Goal: Task Accomplishment & Management: Complete application form

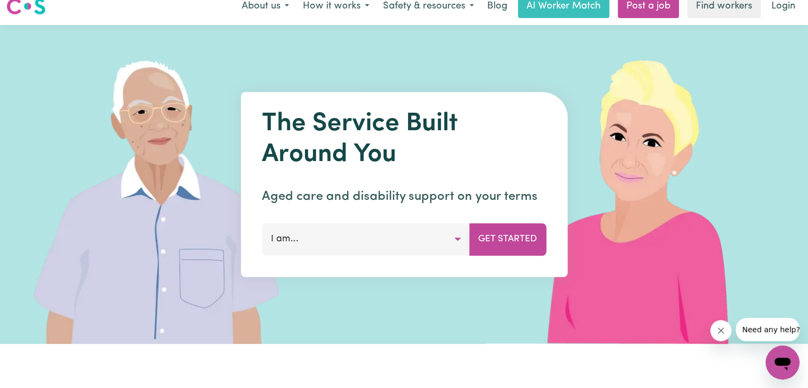
scroll to position [14, 0]
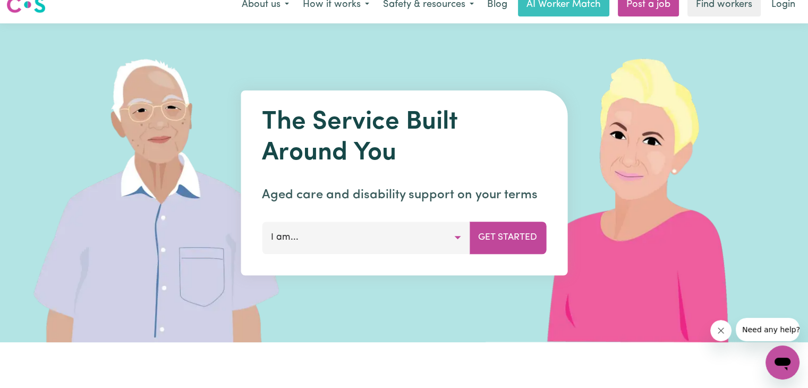
click at [437, 242] on button "I am..." at bounding box center [366, 238] width 208 height 32
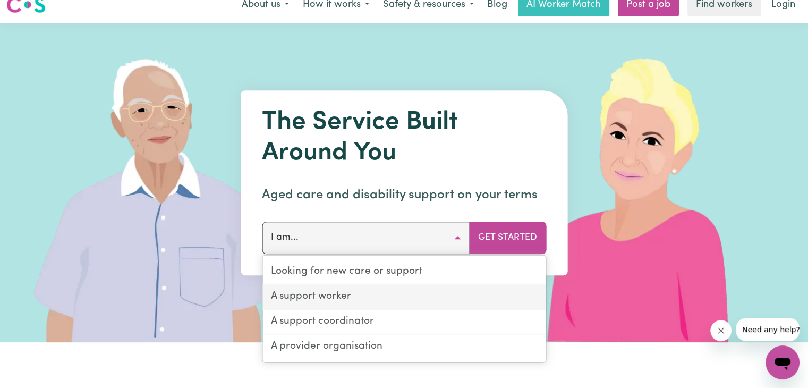
click at [404, 296] on link "A support worker" at bounding box center [403, 297] width 283 height 25
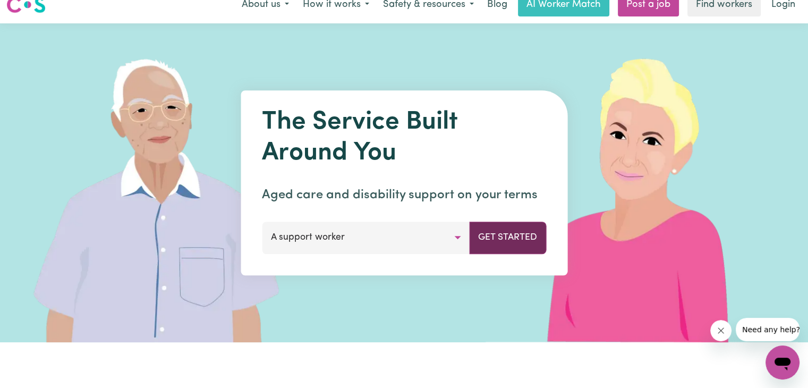
click at [482, 236] on button "Get Started" at bounding box center [507, 238] width 77 height 32
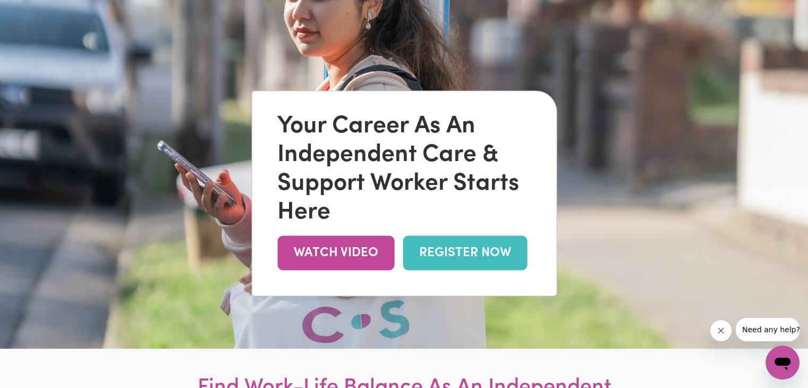
scroll to position [77, 0]
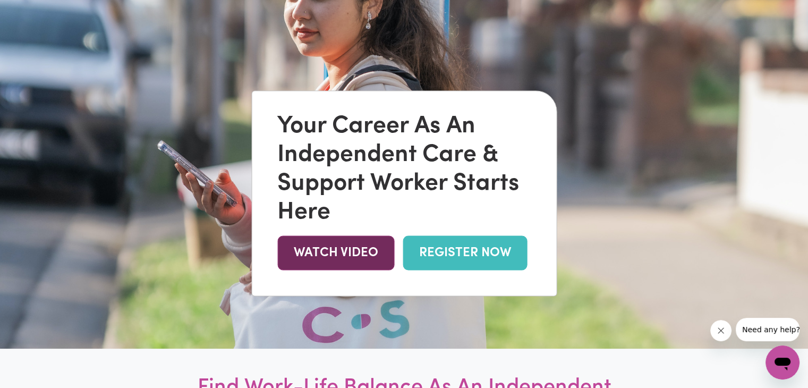
click at [347, 265] on link "WATCH VIDEO" at bounding box center [335, 252] width 117 height 35
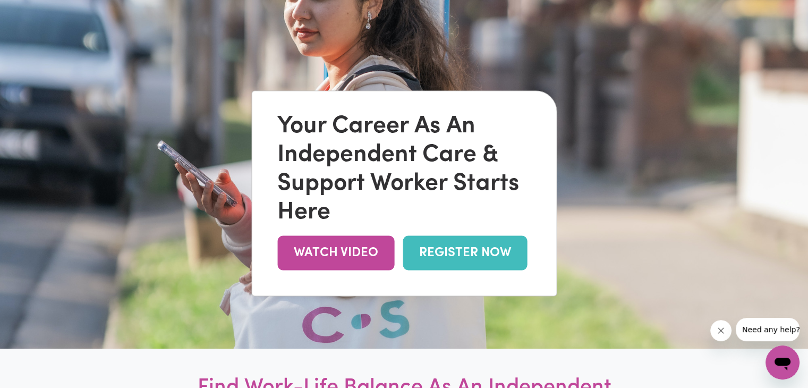
click at [434, 254] on link "REGISTER NOW" at bounding box center [465, 252] width 124 height 35
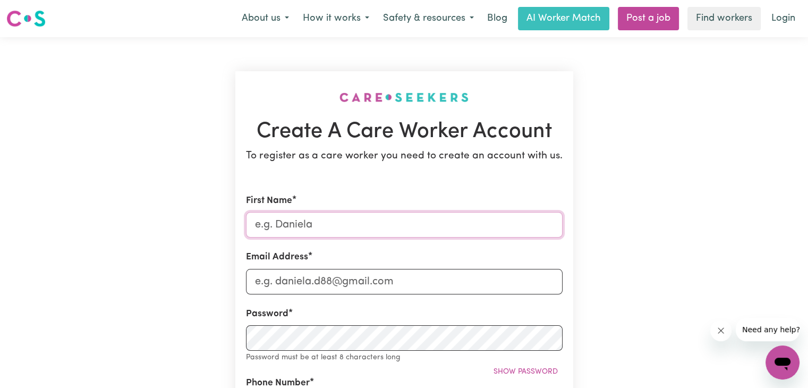
click at [384, 230] on input "First Name" at bounding box center [404, 225] width 317 height 26
type input "[PERSON_NAME]"
click at [395, 287] on input "Email Address" at bounding box center [404, 282] width 317 height 26
type input "[EMAIL_ADDRESS][DOMAIN_NAME]"
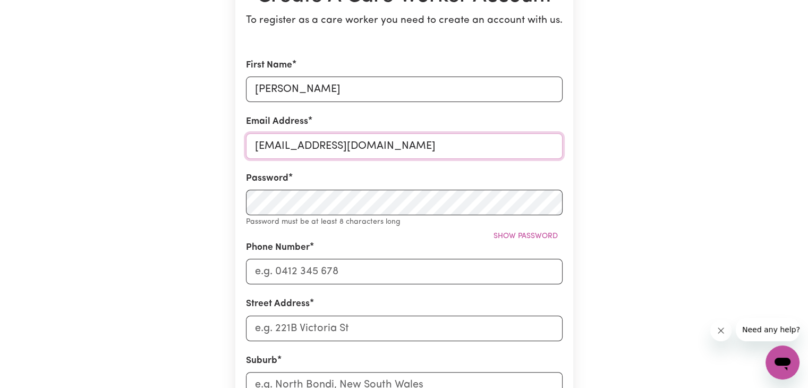
scroll to position [138, 0]
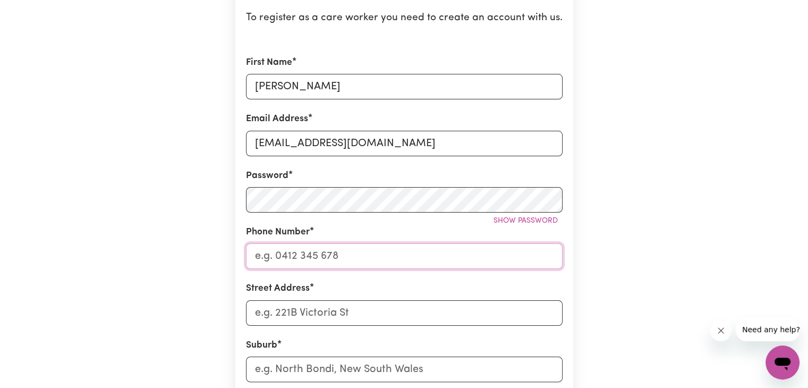
click at [339, 255] on input "Phone Number" at bounding box center [404, 256] width 317 height 26
type input "0484733762"
click at [328, 319] on input "Street Address" at bounding box center [404, 313] width 317 height 26
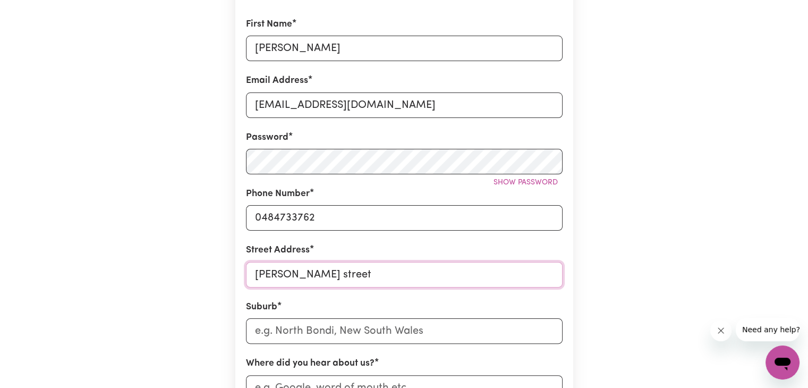
scroll to position [183, 0]
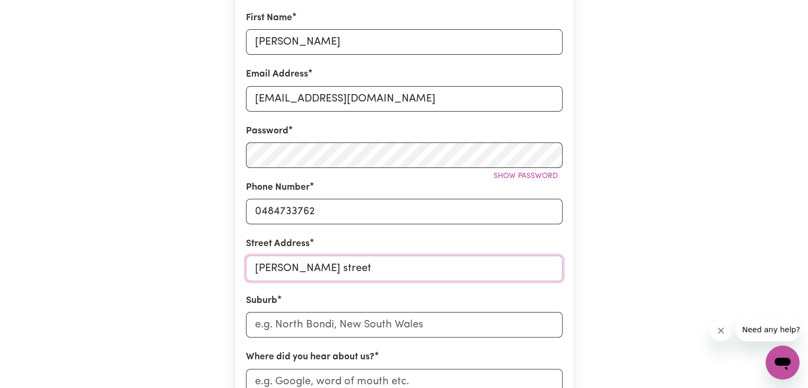
type input "william street"
click at [322, 322] on input "text" at bounding box center [404, 325] width 317 height 26
type input "Clif"
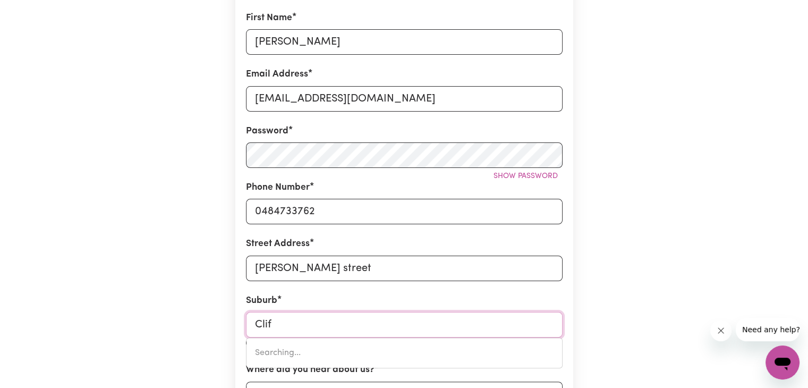
type input "ClifDEN, New South Wales, 2460"
type input "Clift"
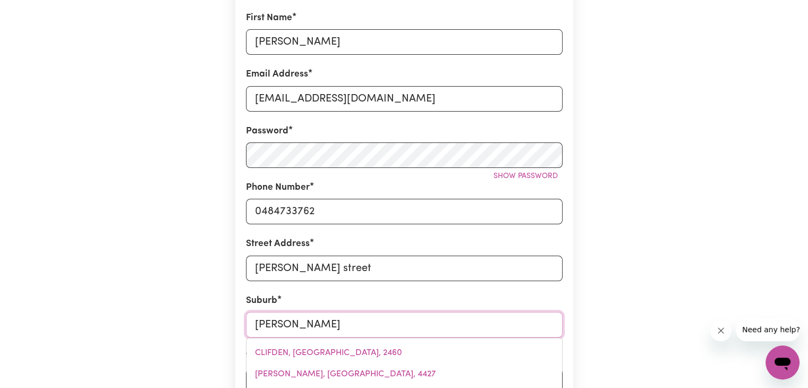
type input "CliftLEIGH, New South Wales, 2321"
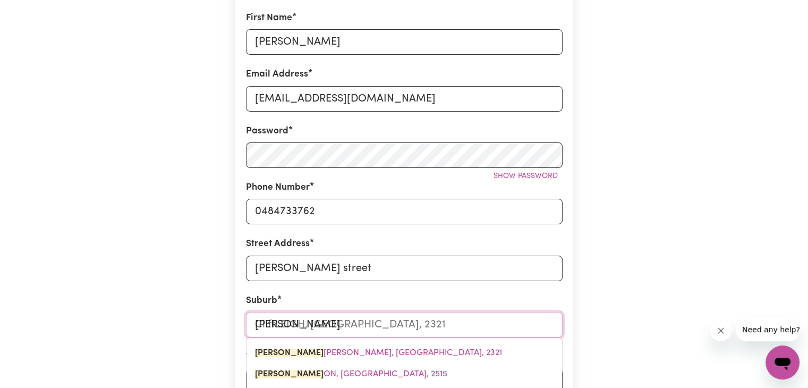
type input "Clifto"
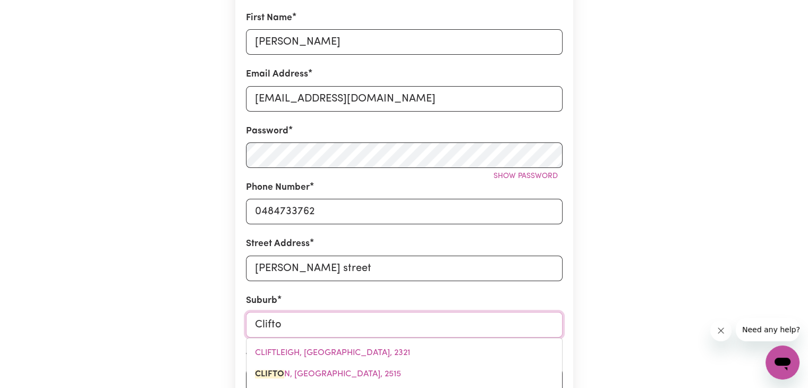
type input "Clifton"
type input "Clifton, New South Wales, 2515"
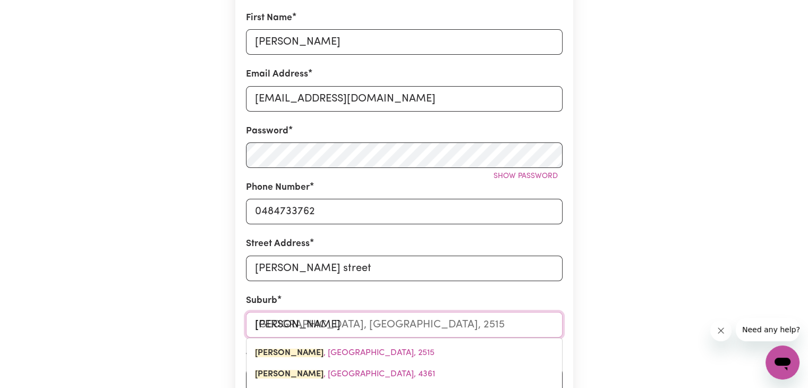
type input "Clifton"
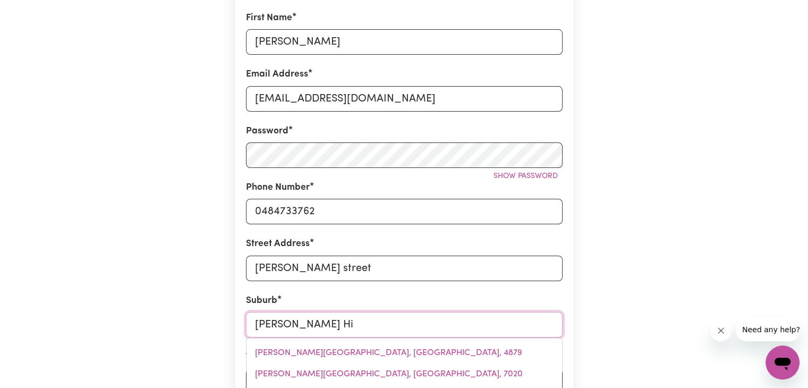
type input "Clifton Hil"
type input "Clifton HilL, Victoria, 3068"
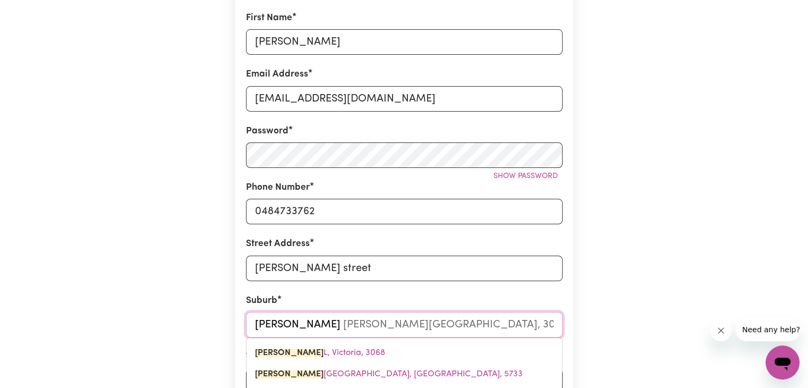
type input "Clifton Hill"
type input "Clifton Hill, Victoria, 3068"
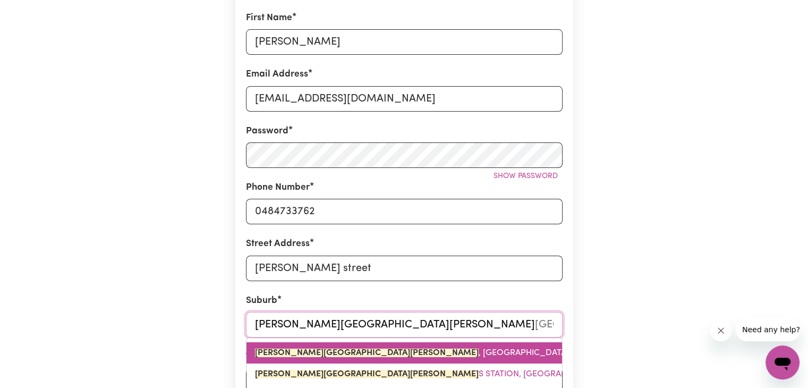
click at [336, 353] on span "CLIFTON HILL , Victoria, 3068" at bounding box center [424, 353] width 338 height 9
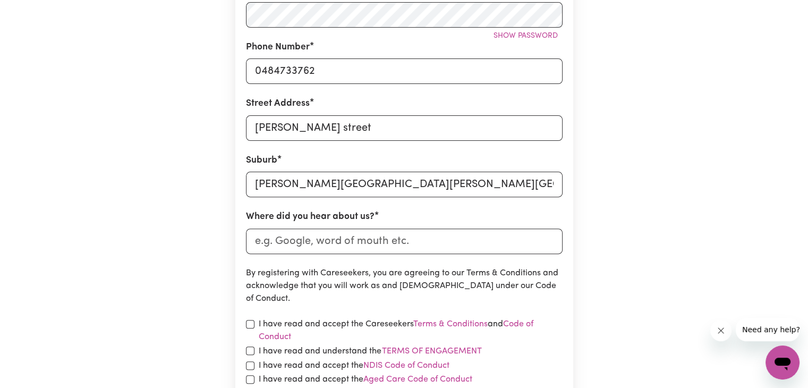
scroll to position [324, 0]
click at [412, 241] on input "Where did you hear about us?" at bounding box center [404, 240] width 317 height 26
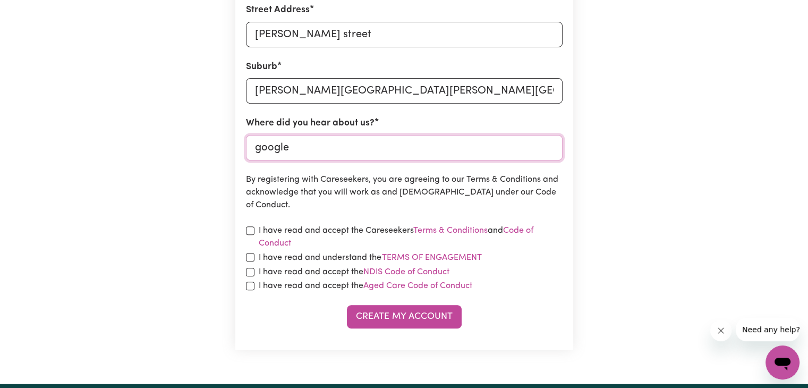
scroll to position [417, 0]
type input "google"
click at [249, 230] on input "checkbox" at bounding box center [250, 230] width 9 height 9
checkbox input "true"
click at [461, 230] on link "Terms & Conditions" at bounding box center [450, 230] width 74 height 9
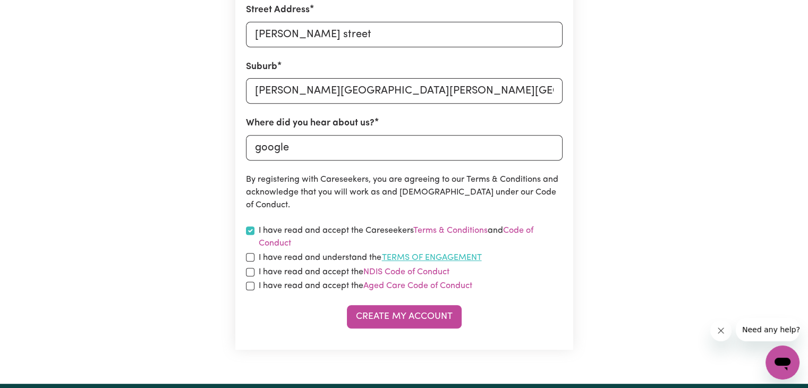
click at [427, 258] on button "Terms of Engagement" at bounding box center [431, 258] width 101 height 14
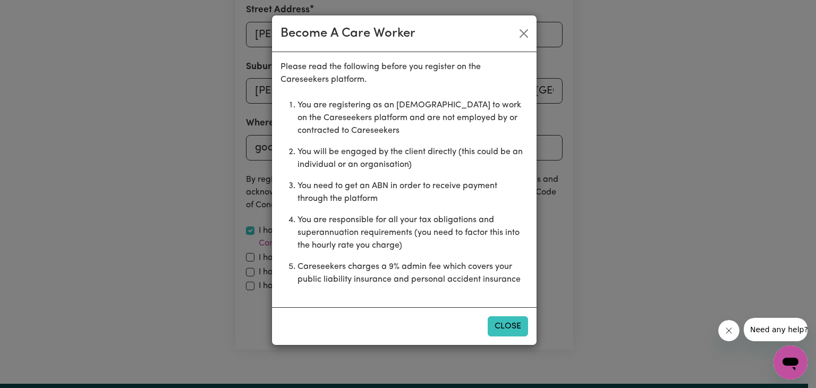
click at [499, 332] on button "Close" at bounding box center [508, 326] width 40 height 20
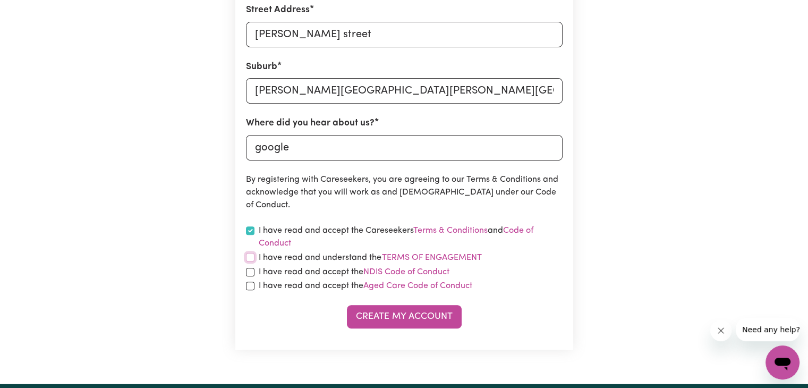
click at [249, 260] on input "checkbox" at bounding box center [250, 257] width 9 height 9
checkbox input "true"
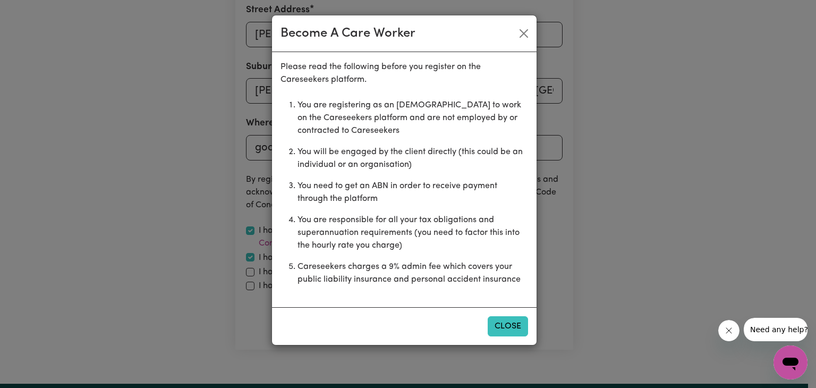
click at [519, 325] on button "Close" at bounding box center [508, 326] width 40 height 20
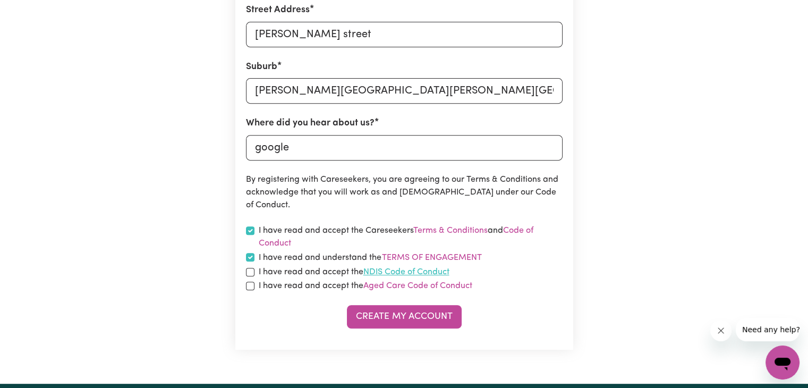
click at [432, 268] on link "NDIS Code of Conduct" at bounding box center [406, 272] width 86 height 9
click at [251, 270] on input "checkbox" at bounding box center [250, 272] width 9 height 9
checkbox input "true"
click at [250, 285] on input "checkbox" at bounding box center [250, 286] width 9 height 9
checkbox input "true"
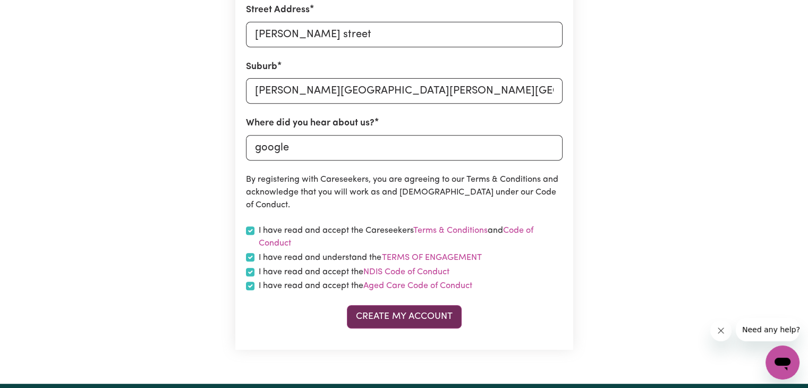
click at [378, 318] on button "Create My Account" at bounding box center [404, 316] width 115 height 23
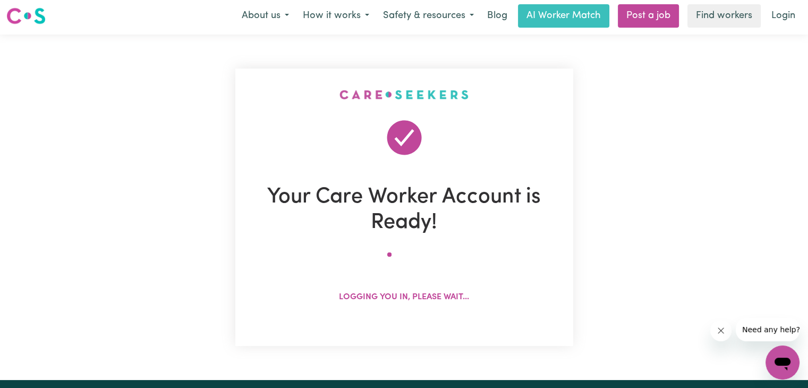
scroll to position [0, 0]
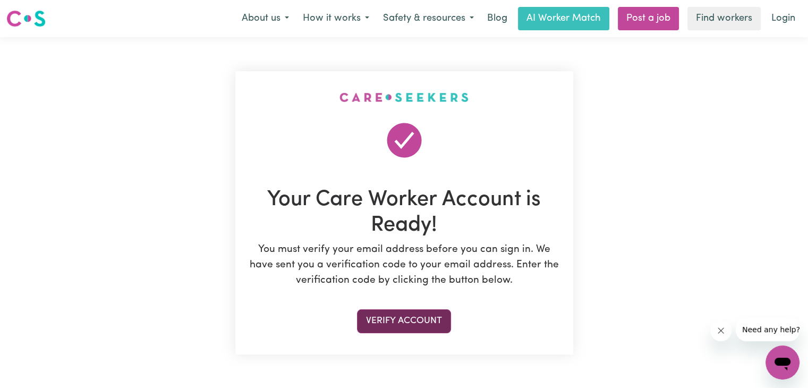
click at [430, 315] on button "Verify Account" at bounding box center [404, 320] width 94 height 23
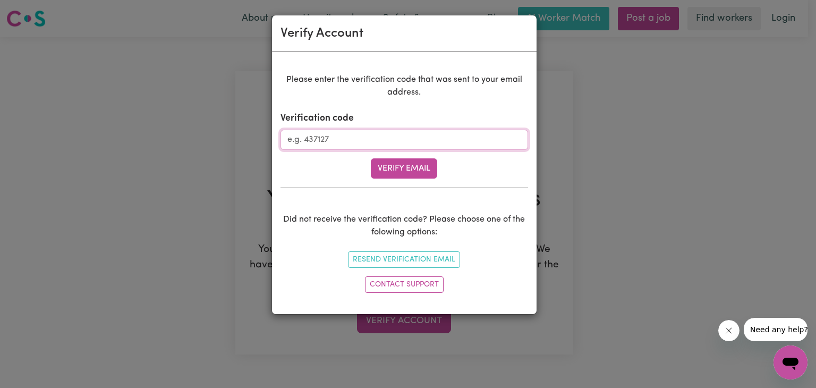
click at [323, 140] on input "Verification code" at bounding box center [405, 140] width 248 height 20
type input "923457"
click at [375, 164] on button "Verify Email" at bounding box center [404, 168] width 66 height 20
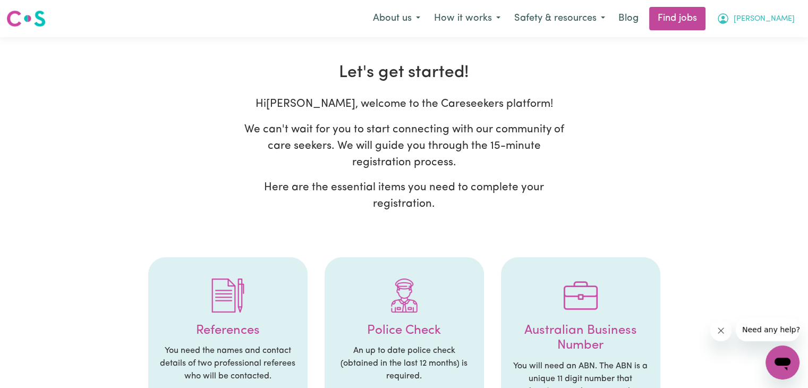
drag, startPoint x: 50, startPoint y: 156, endPoint x: 781, endPoint y: 22, distance: 743.2
click at [781, 22] on span "[PERSON_NAME]" at bounding box center [764, 19] width 61 height 12
click at [763, 43] on link "My Account" at bounding box center [759, 41] width 84 height 20
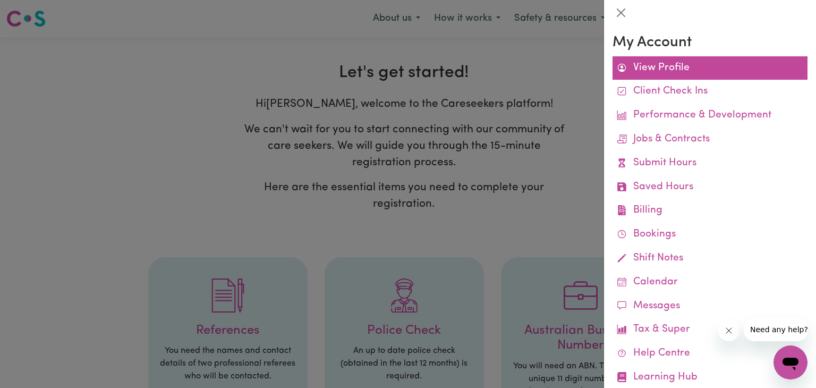
click at [657, 66] on link "View Profile" at bounding box center [710, 68] width 195 height 24
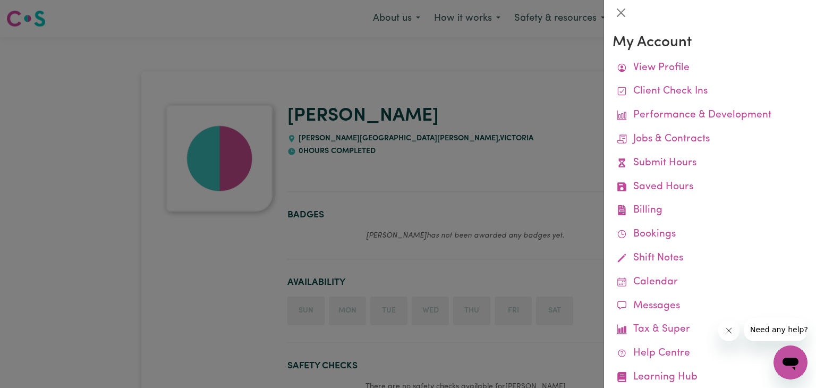
click at [441, 175] on div at bounding box center [408, 194] width 816 height 388
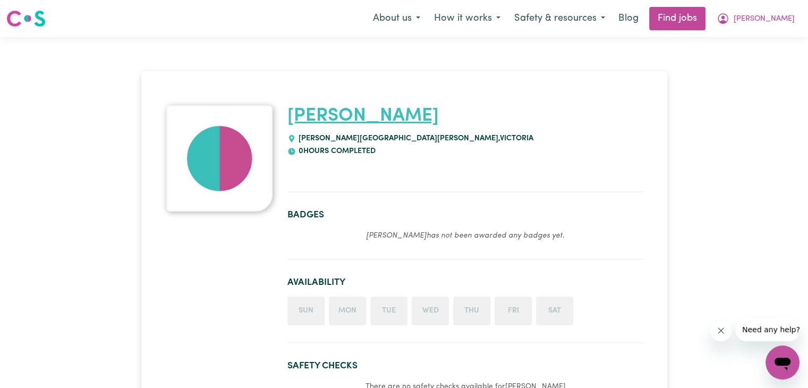
click at [325, 116] on link "[PERSON_NAME]" at bounding box center [362, 116] width 151 height 19
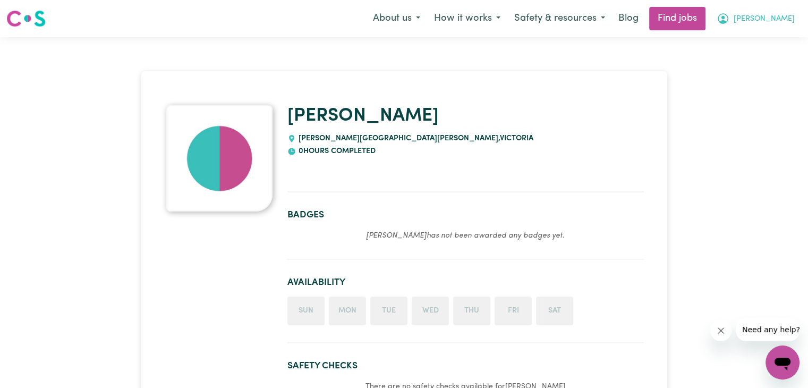
click at [778, 19] on span "[PERSON_NAME]" at bounding box center [764, 19] width 61 height 12
click at [751, 43] on link "My Account" at bounding box center [759, 41] width 84 height 20
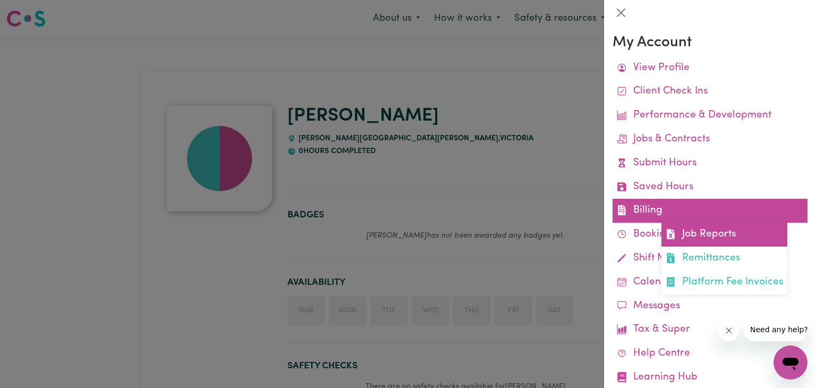
scroll to position [27, 0]
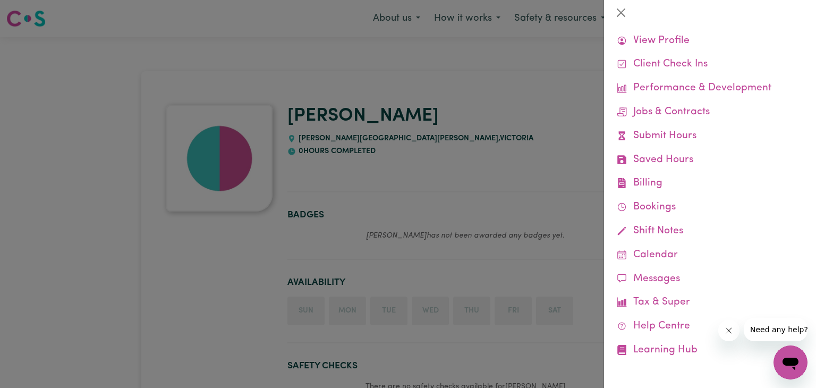
click at [274, 265] on div at bounding box center [408, 194] width 816 height 388
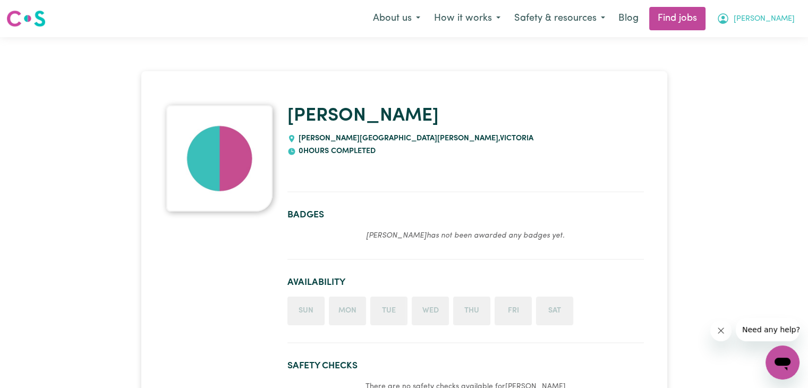
click at [778, 18] on span "[PERSON_NAME]" at bounding box center [764, 19] width 61 height 12
click at [768, 39] on link "My Account" at bounding box center [759, 41] width 84 height 20
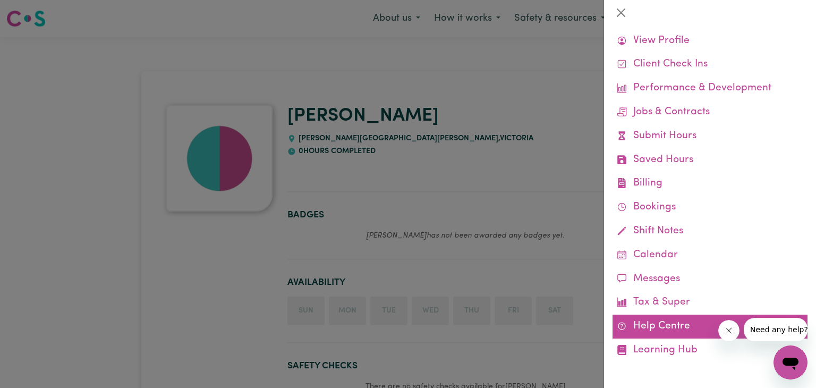
click at [666, 328] on link "Help Centre" at bounding box center [710, 327] width 195 height 24
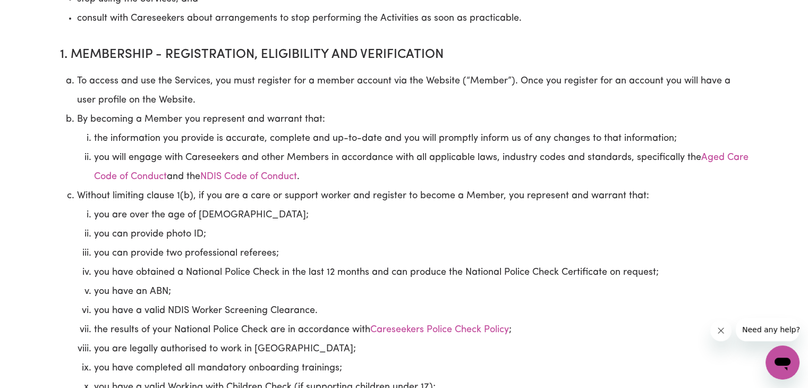
scroll to position [424, 0]
click at [180, 180] on link "Aged Care Code of Conduct" at bounding box center [421, 168] width 655 height 29
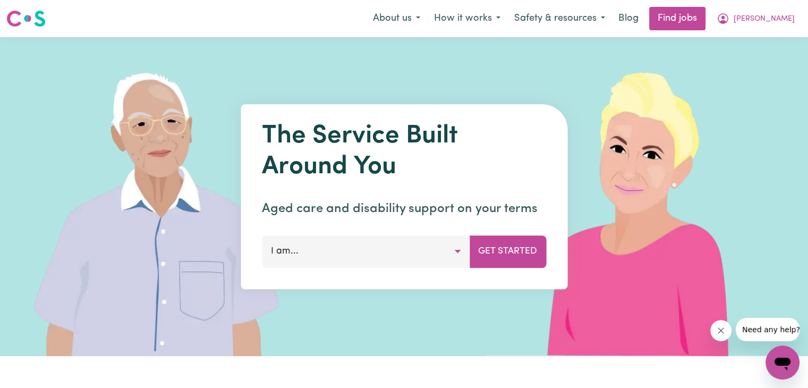
click at [436, 261] on button "I am..." at bounding box center [366, 251] width 208 height 32
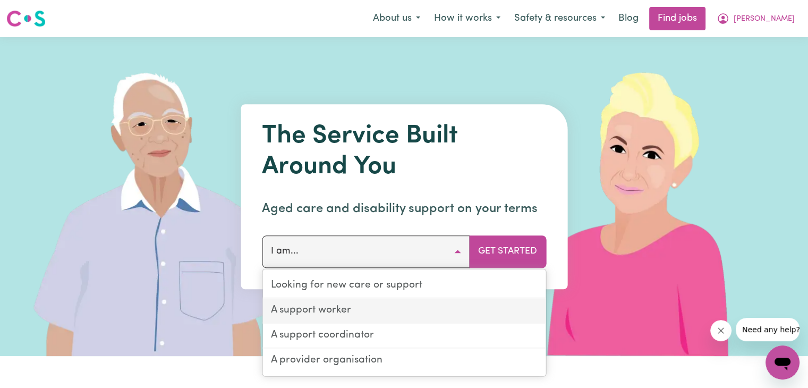
click at [395, 311] on link "A support worker" at bounding box center [403, 311] width 283 height 25
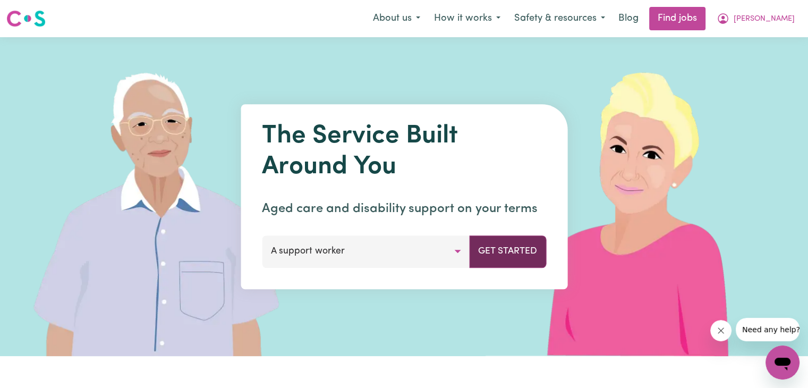
click at [511, 264] on button "Get Started" at bounding box center [507, 251] width 77 height 32
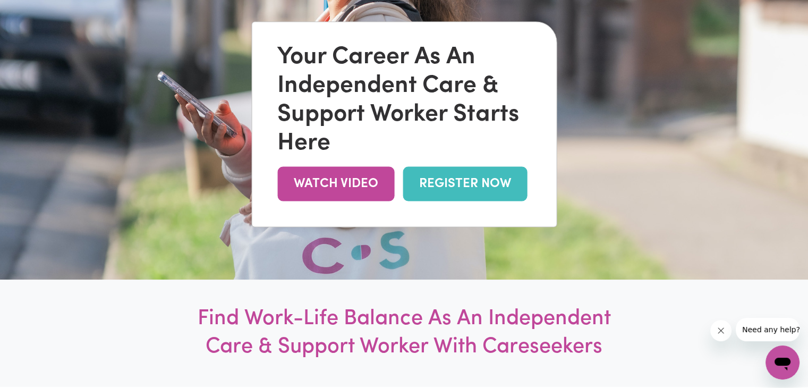
scroll to position [126, 0]
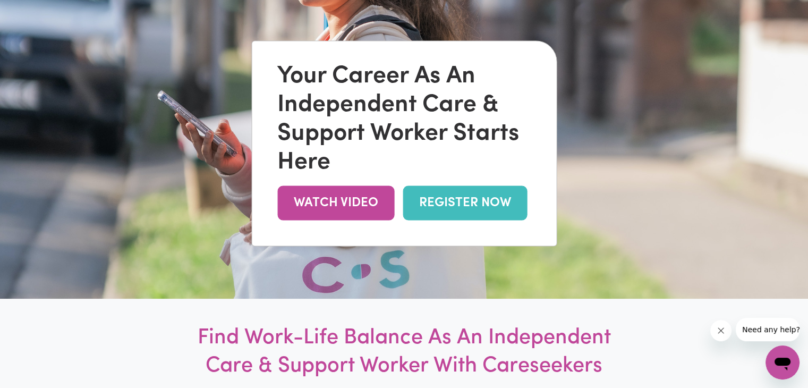
click at [489, 198] on link "REGISTER NOW" at bounding box center [465, 202] width 124 height 35
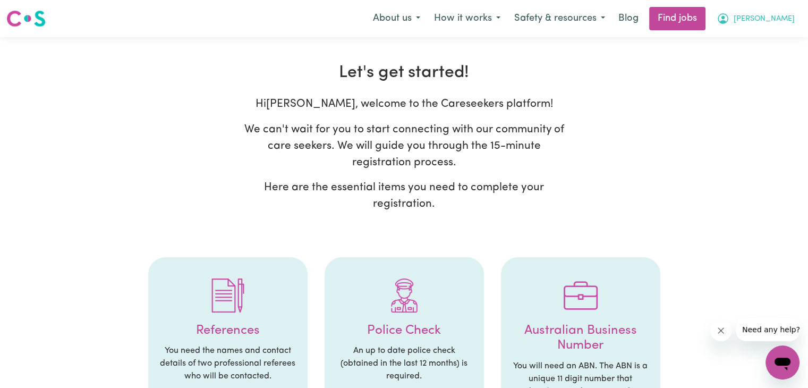
click at [778, 19] on span "[PERSON_NAME]" at bounding box center [764, 19] width 61 height 12
click at [752, 41] on link "My Account" at bounding box center [759, 41] width 84 height 20
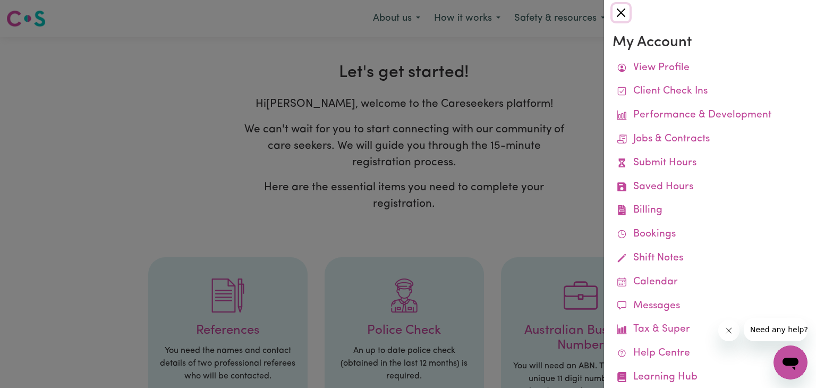
click at [618, 12] on button "Close" at bounding box center [621, 12] width 17 height 17
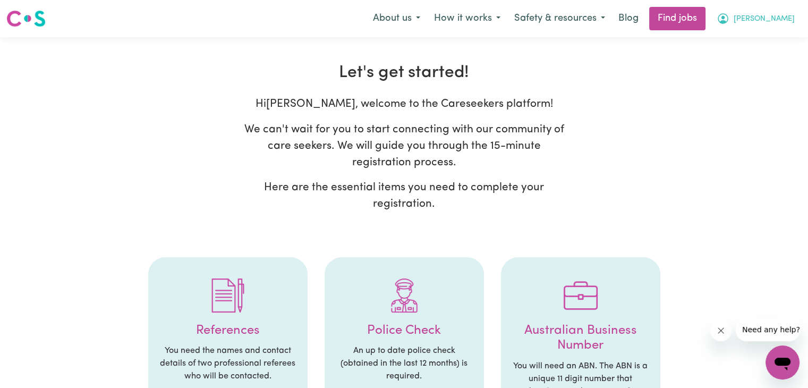
click at [777, 19] on button "[PERSON_NAME]" at bounding box center [756, 18] width 92 height 22
click at [759, 58] on link "My Dashboard" at bounding box center [759, 61] width 84 height 20
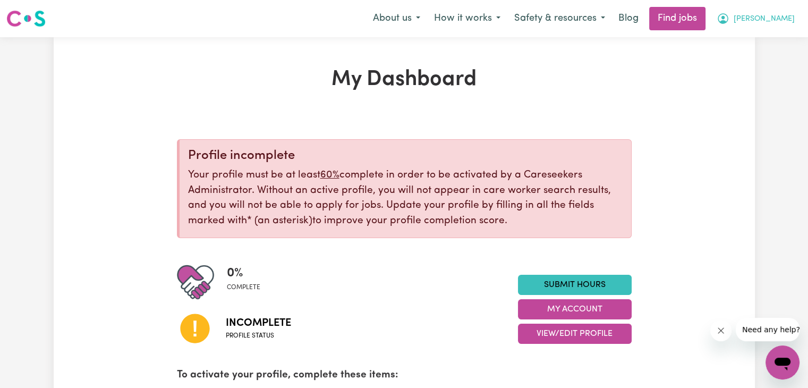
click at [776, 18] on button "[PERSON_NAME]" at bounding box center [756, 18] width 92 height 22
click at [759, 37] on link "My Account" at bounding box center [759, 41] width 84 height 20
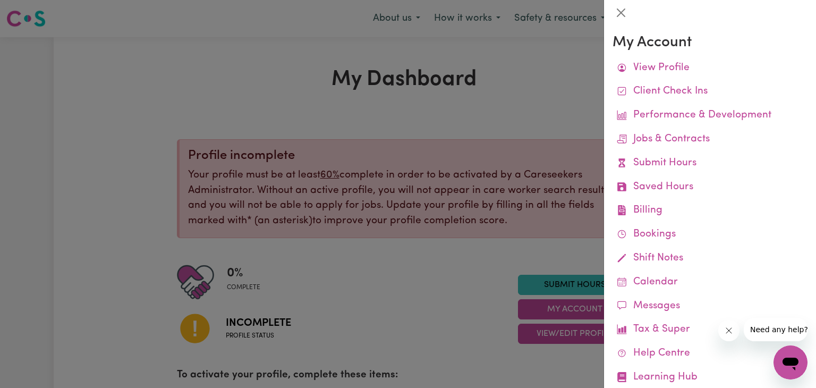
click at [548, 121] on div at bounding box center [408, 194] width 816 height 388
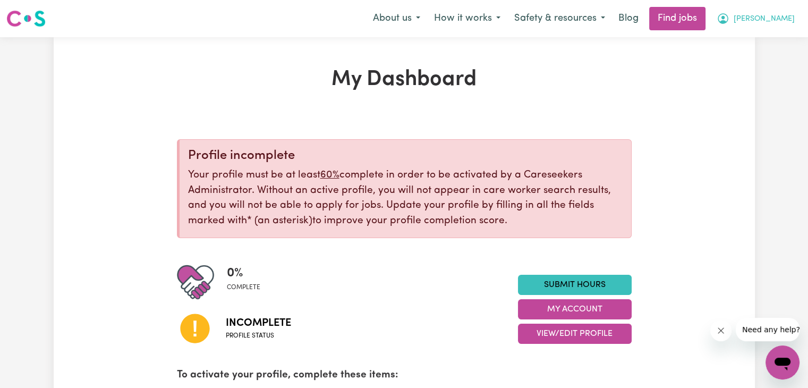
click at [783, 22] on span "[PERSON_NAME]" at bounding box center [764, 19] width 61 height 12
click at [744, 45] on link "My Account" at bounding box center [759, 41] width 84 height 20
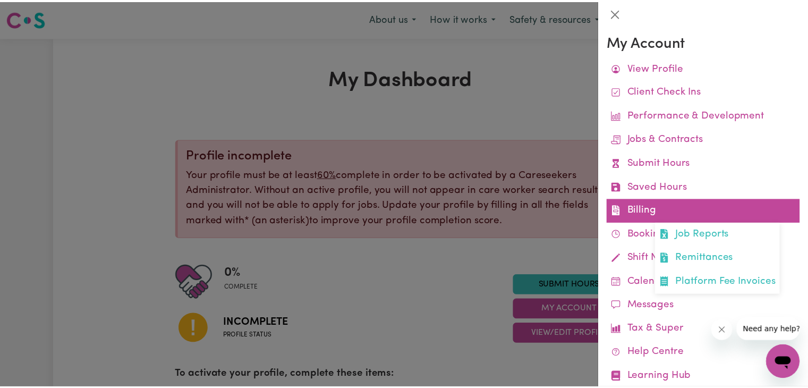
scroll to position [27, 0]
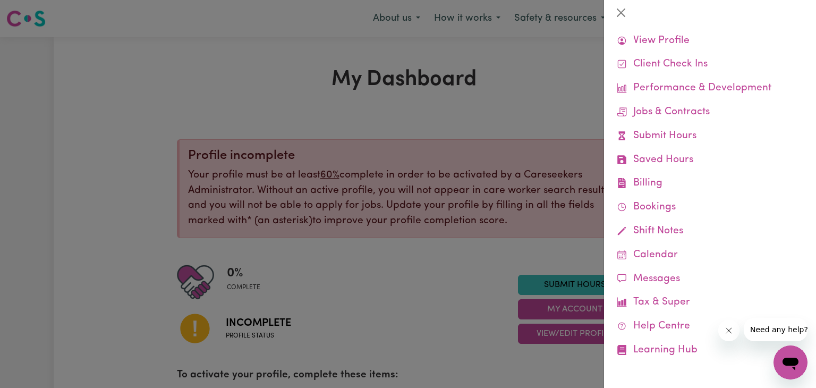
click at [563, 108] on div at bounding box center [408, 194] width 816 height 388
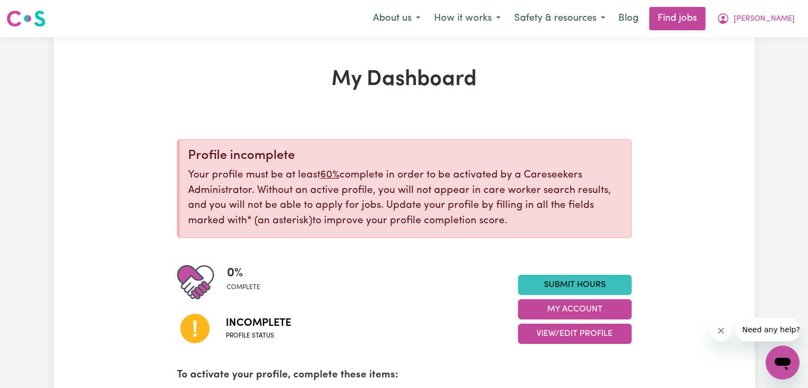
click at [782, 369] on icon "Open messaging window" at bounding box center [782, 362] width 19 height 19
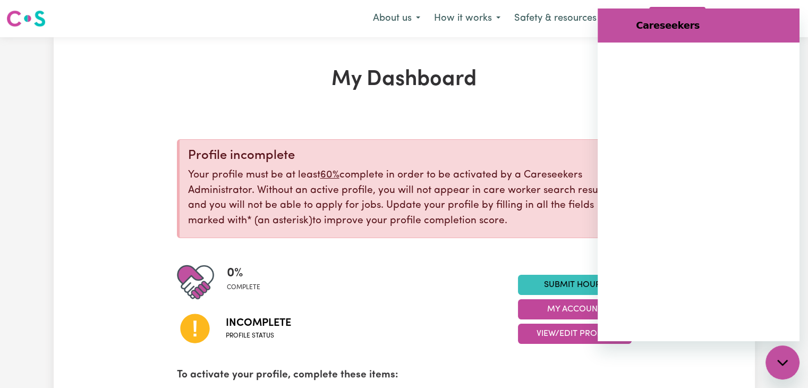
scroll to position [0, 0]
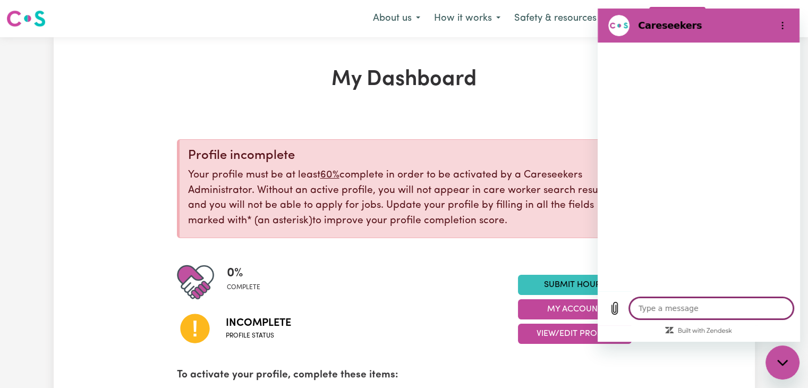
type textarea "x"
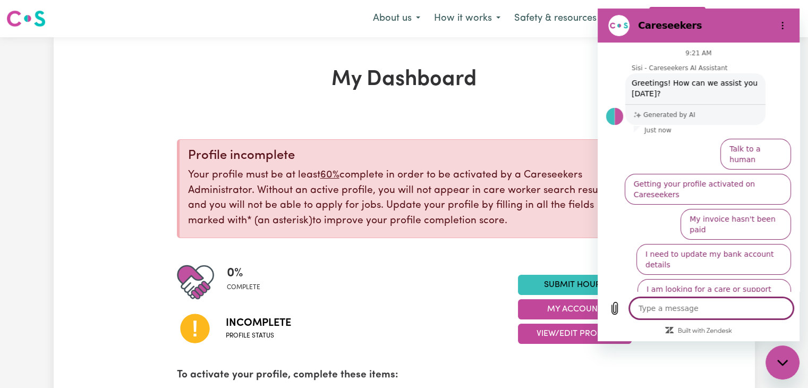
type textarea "d"
type textarea "x"
type textarea "de"
type textarea "x"
type textarea "del"
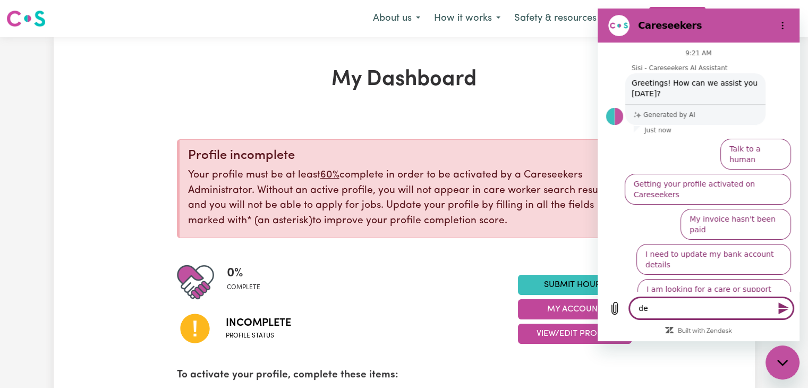
type textarea "x"
type textarea "dele"
type textarea "x"
type textarea "delet"
type textarea "x"
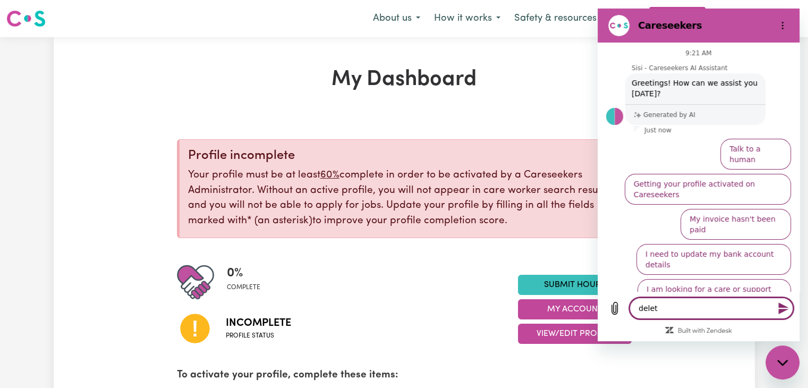
type textarea "delete"
type textarea "x"
type textarea "delete"
type textarea "x"
type textarea "delete a"
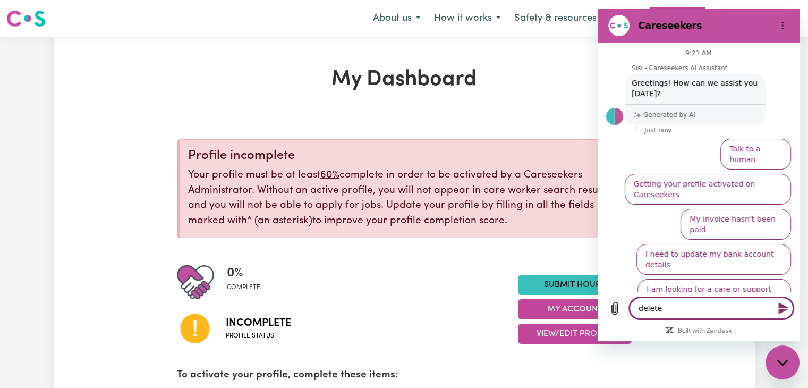
type textarea "x"
type textarea "delete ac"
type textarea "x"
type textarea "delete acc"
type textarea "x"
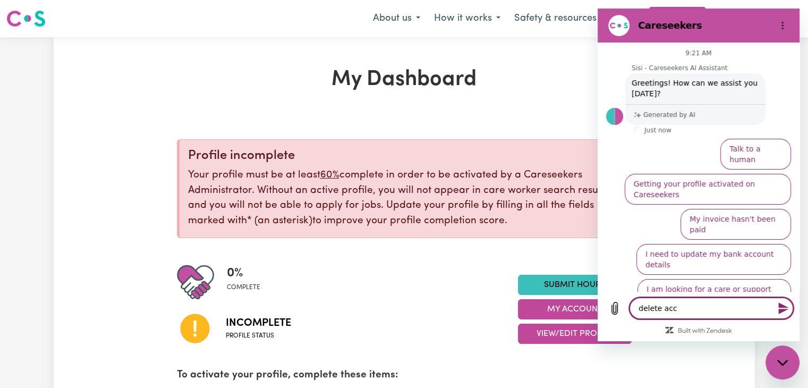
type textarea "delete acco"
type textarea "x"
type textarea "delete accou"
type textarea "x"
type textarea "delete accoun"
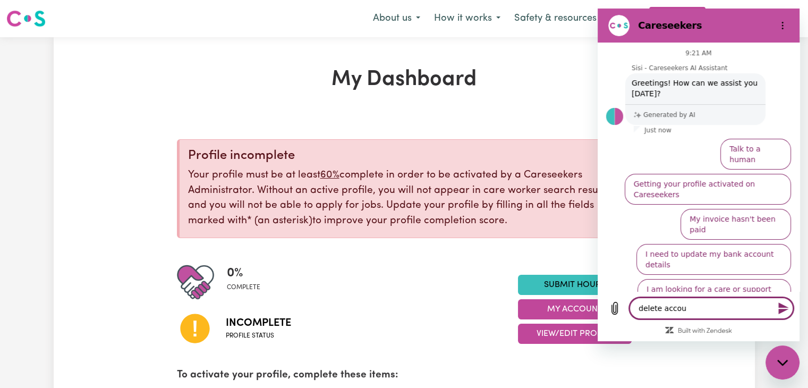
type textarea "x"
type textarea "delete account"
type textarea "x"
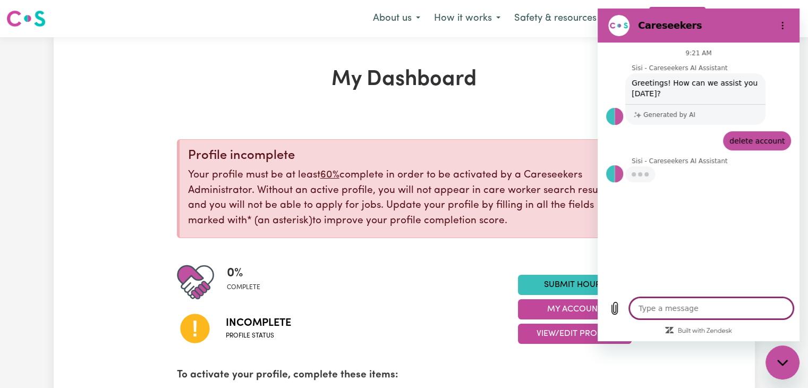
type textarea "x"
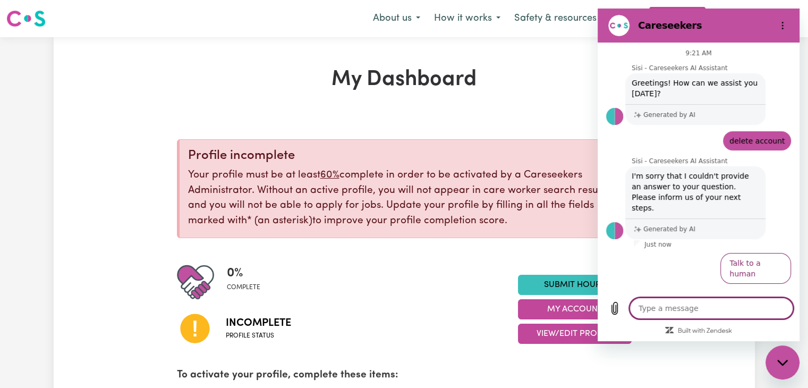
type textarea "h"
type textarea "x"
type textarea "ho"
type textarea "x"
type textarea "how"
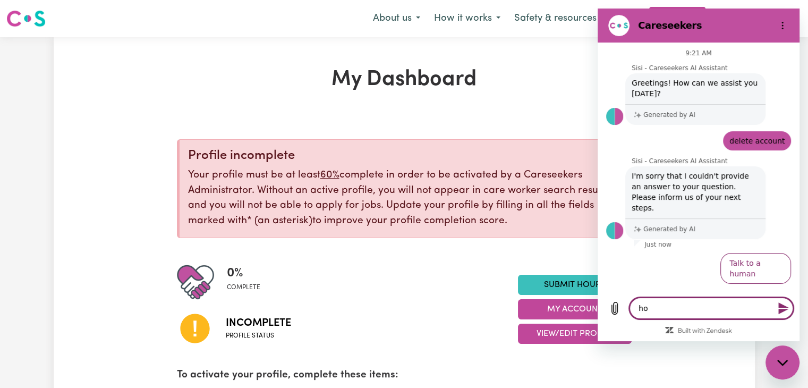
type textarea "x"
type textarea "how"
type textarea "x"
type textarea "how c"
type textarea "x"
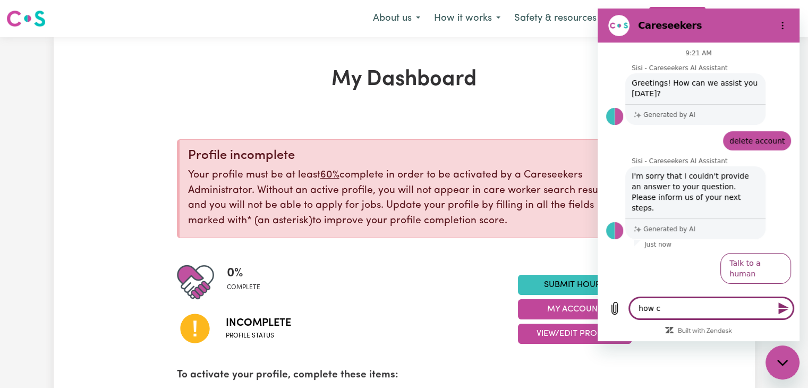
type textarea "how ca"
type textarea "x"
type textarea "how can"
type textarea "x"
type textarea "how can"
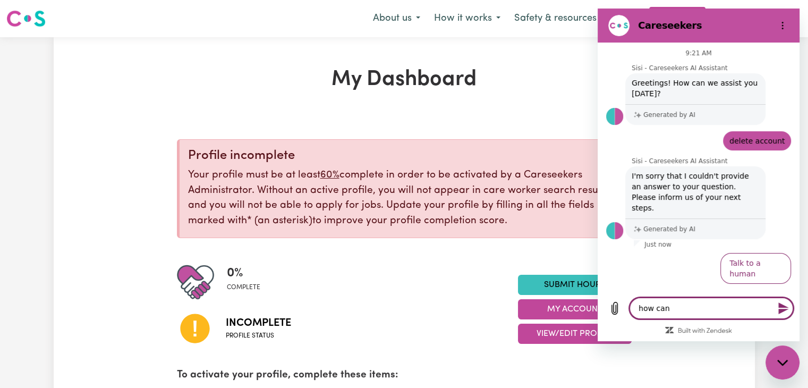
type textarea "x"
type textarea "how can I"
type textarea "x"
type textarea "how can I"
type textarea "x"
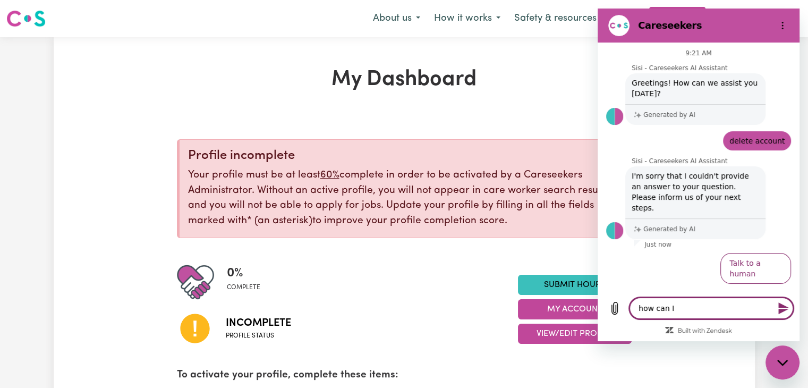
type textarea "how can I d"
type textarea "x"
type textarea "how can I de"
type textarea "x"
type textarea "how can I del"
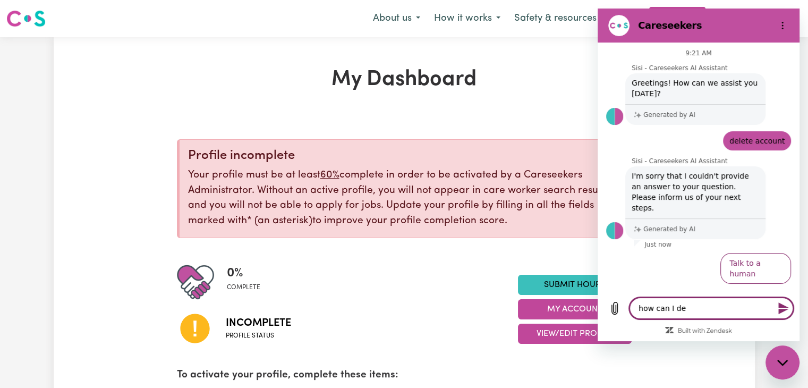
type textarea "x"
type textarea "how can I dele"
type textarea "x"
type textarea "how can I delet"
type textarea "x"
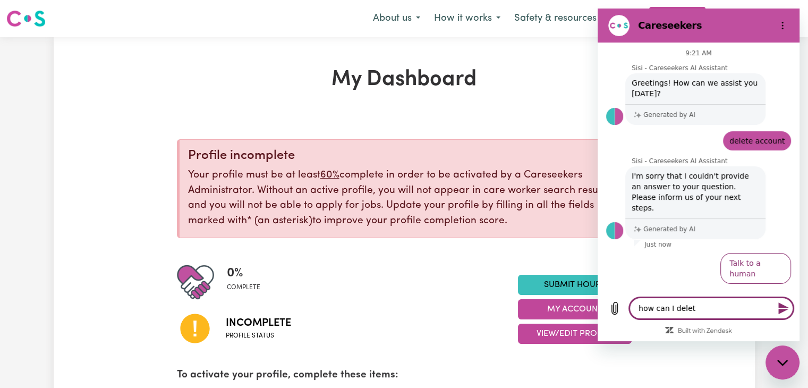
type textarea "how can I delete"
type textarea "x"
type textarea "how can I delete"
type textarea "x"
type textarea "how can I delete m"
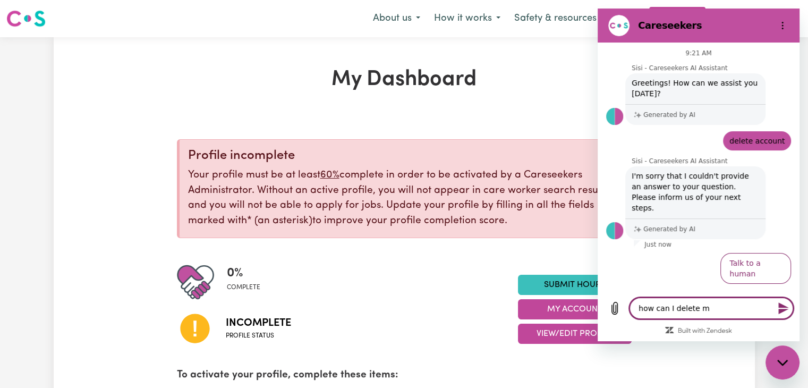
type textarea "x"
type textarea "how can I delete my"
type textarea "x"
type textarea "how can I delete my"
type textarea "x"
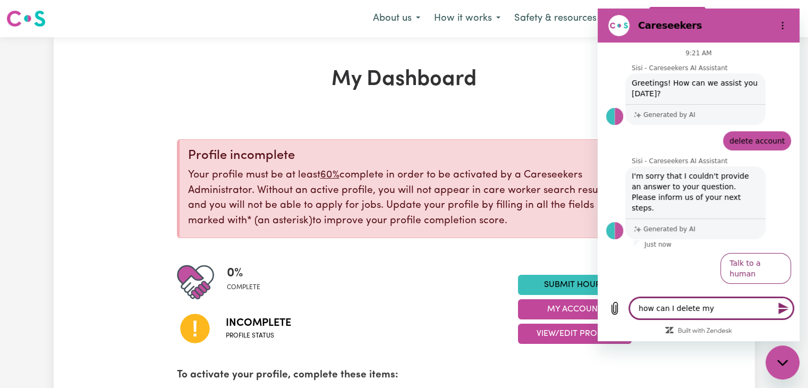
type textarea "how can I delete my a"
type textarea "x"
type textarea "how can I delete my ac"
type textarea "x"
type textarea "how can I delete my acc"
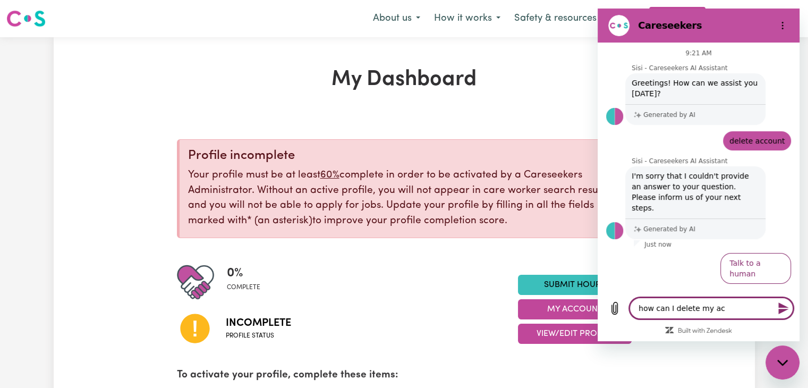
type textarea "x"
type textarea "how can I delete my acco"
type textarea "x"
type textarea "how can I delete my accou"
type textarea "x"
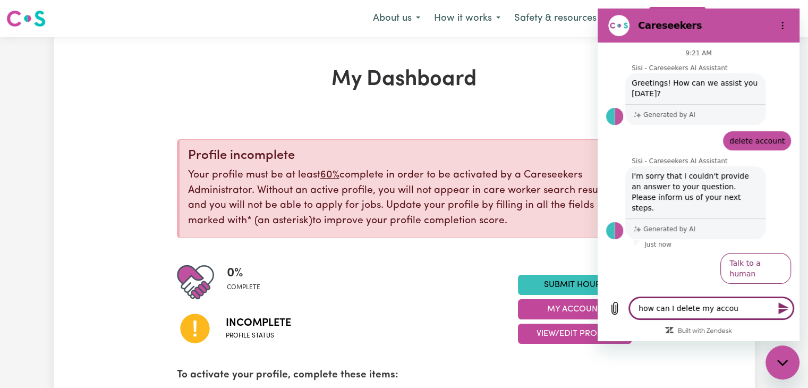
type textarea "how can I delete my accoun"
type textarea "x"
type textarea "how can I delete my account"
type textarea "x"
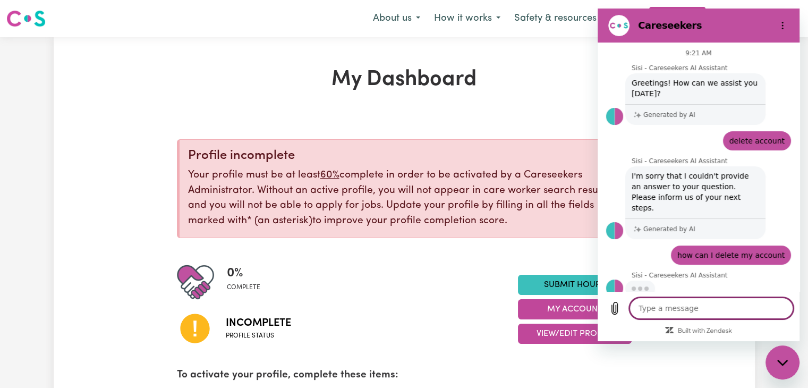
type textarea "x"
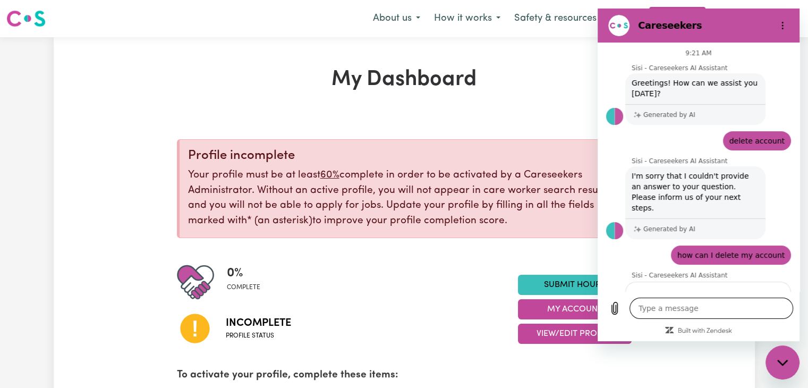
scroll to position [64, 0]
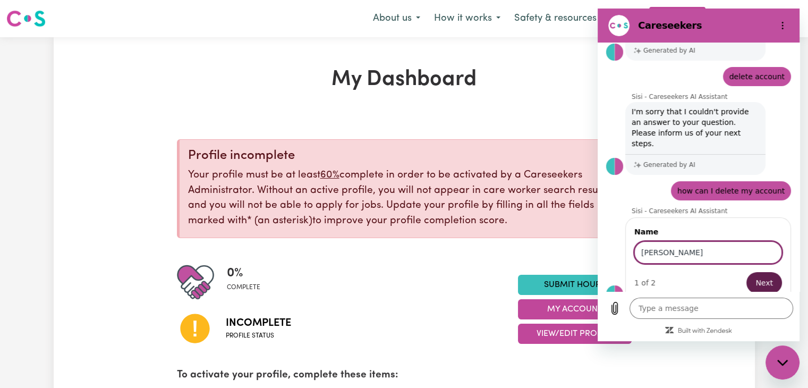
type input "[PERSON_NAME]"
click at [755, 276] on span "Next" at bounding box center [764, 282] width 18 height 13
type textarea "x"
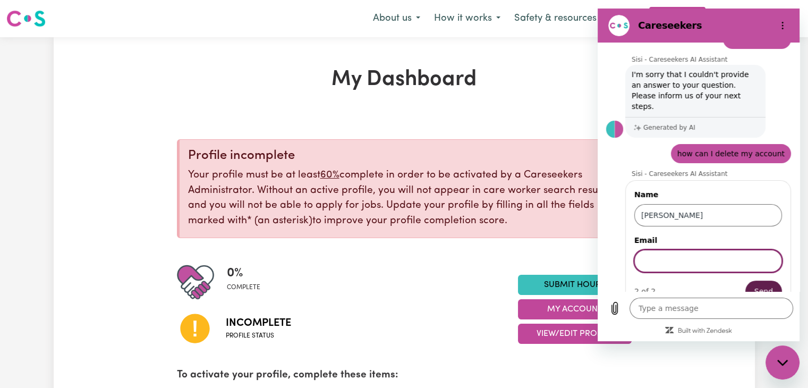
scroll to position [110, 0]
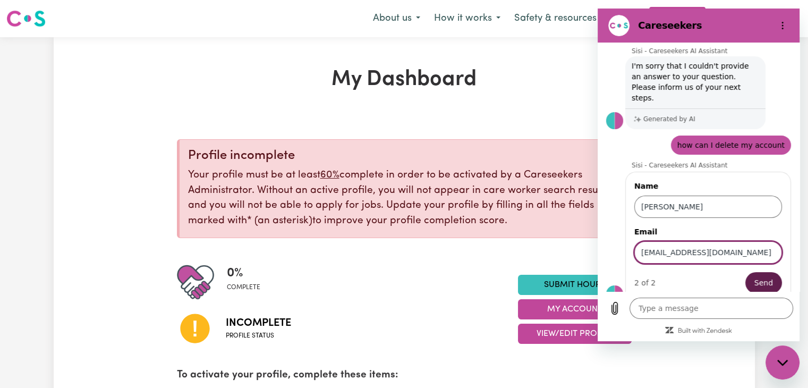
type input "[EMAIL_ADDRESS][DOMAIN_NAME]"
click at [755, 276] on span "Send" at bounding box center [763, 282] width 19 height 13
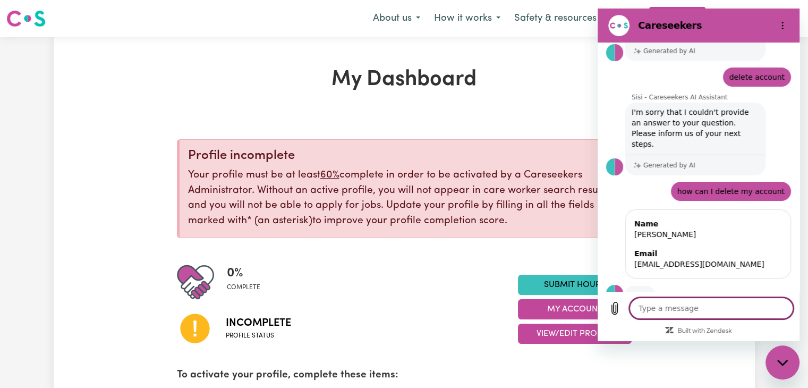
type textarea "x"
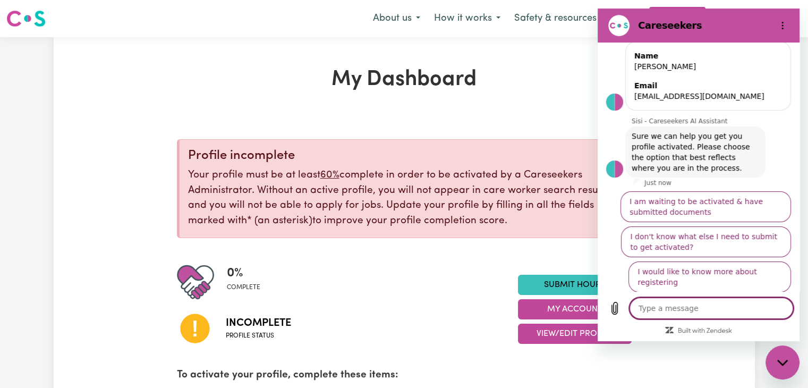
scroll to position [272, 0]
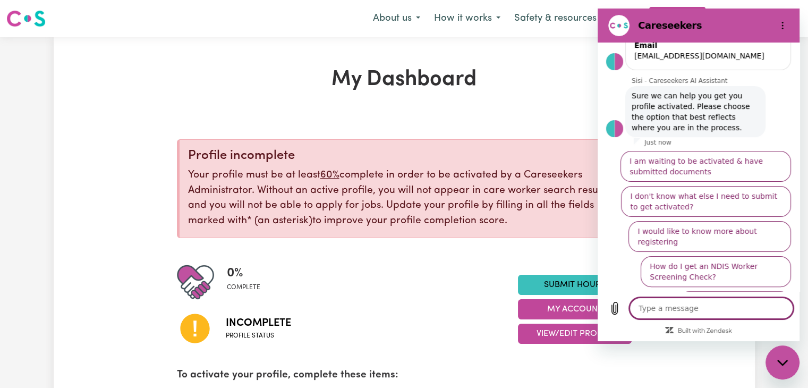
click at [724, 317] on textarea at bounding box center [712, 308] width 164 height 21
type textarea "d"
type textarea "x"
type textarea "de"
type textarea "x"
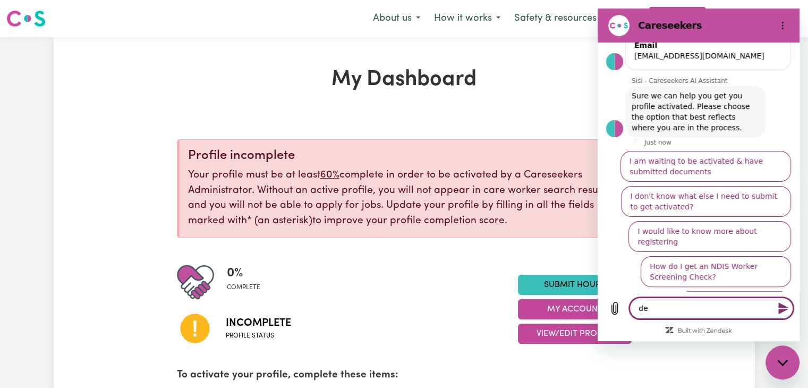
type textarea "del"
type textarea "x"
type textarea "dele"
type textarea "x"
type textarea "delet"
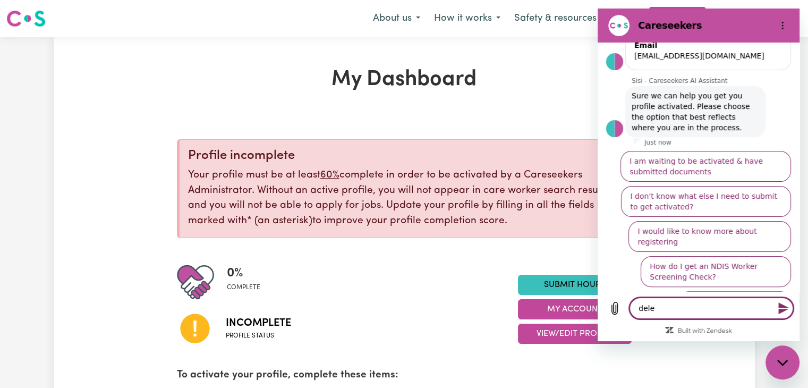
type textarea "x"
type textarea "delete"
type textarea "x"
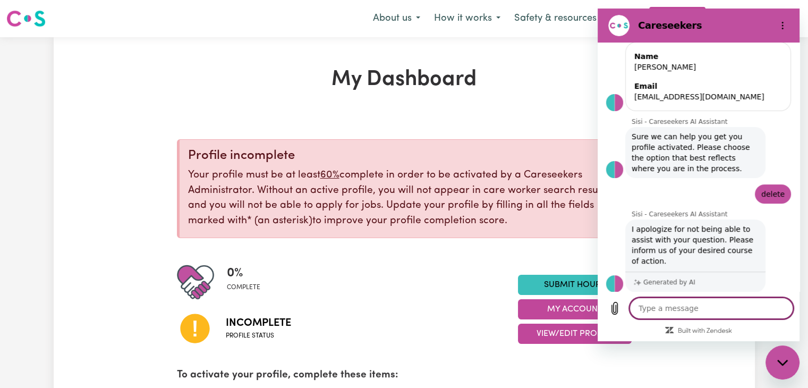
scroll to position [257, 0]
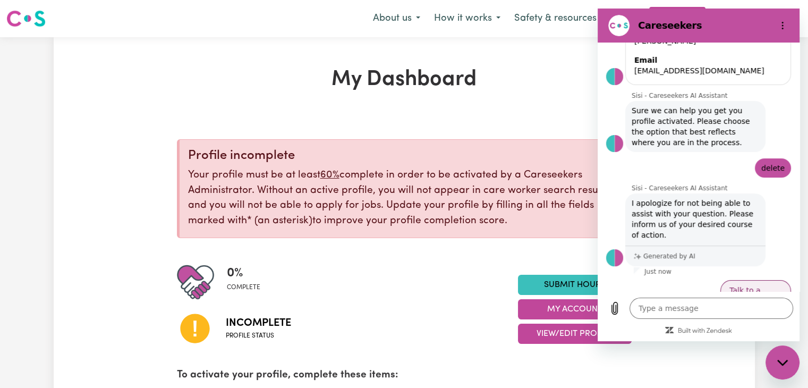
click at [749, 280] on button "Talk to a human" at bounding box center [755, 295] width 71 height 31
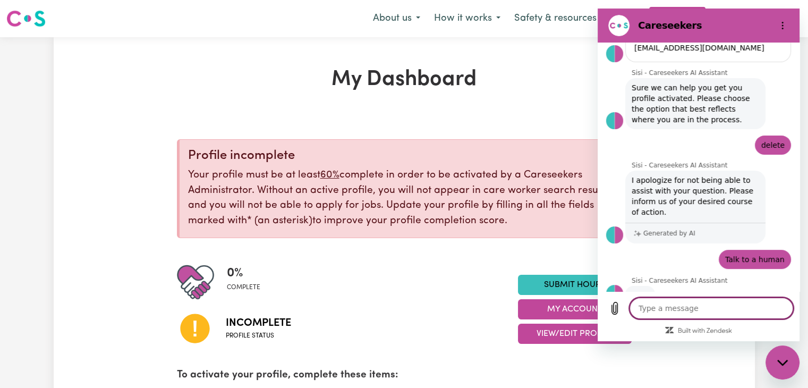
scroll to position [278, 0]
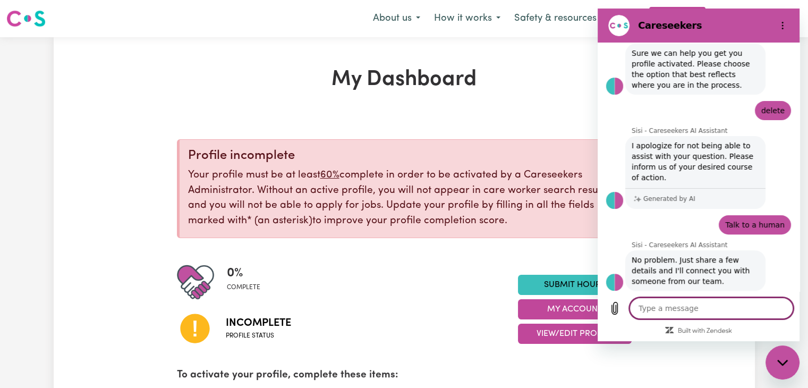
type textarea "x"
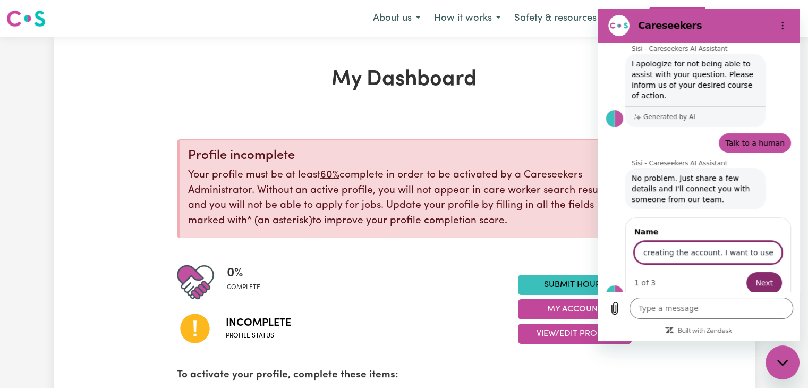
scroll to position [0, 0]
drag, startPoint x: 767, startPoint y: 242, endPoint x: 579, endPoint y: 241, distance: 188.6
click at [598, 241] on html "Careseekers 9:21 AM Sisi - Careseekers AI Assistant Sisi - Careseekers AI Assis…" at bounding box center [699, 175] width 202 height 333
type input "S"
type input "Chandra"
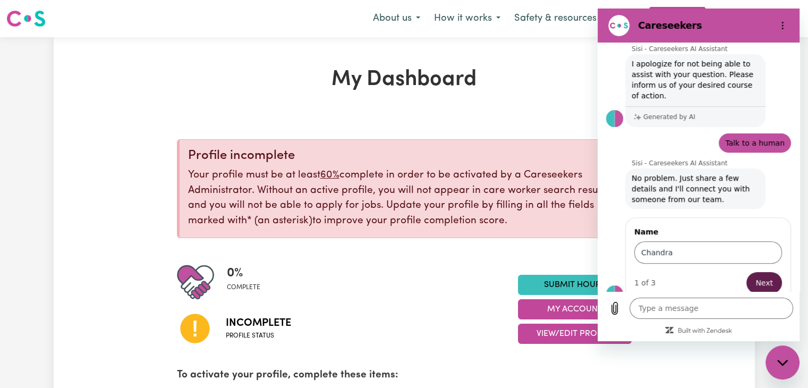
click at [763, 276] on span "Next" at bounding box center [764, 282] width 18 height 13
type textarea "x"
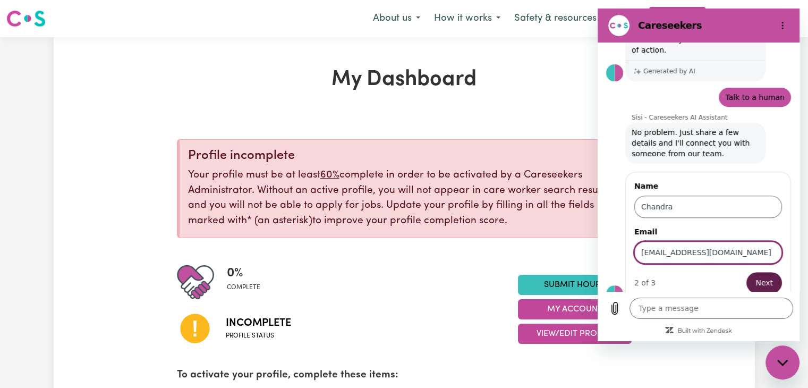
type input "[EMAIL_ADDRESS][DOMAIN_NAME]"
click at [755, 276] on span "Next" at bounding box center [764, 282] width 18 height 13
type textarea "x"
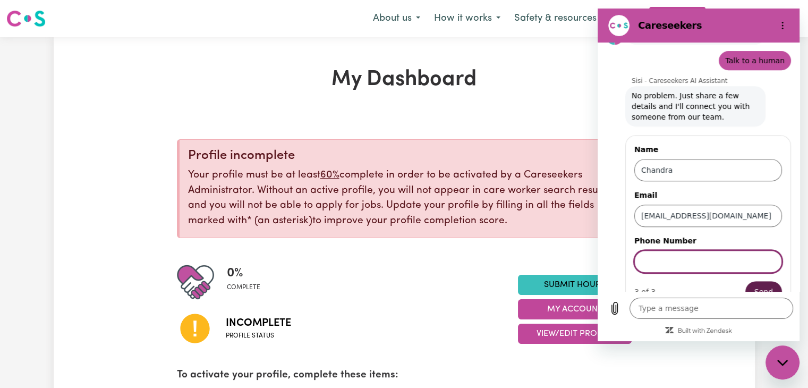
scroll to position [487, 0]
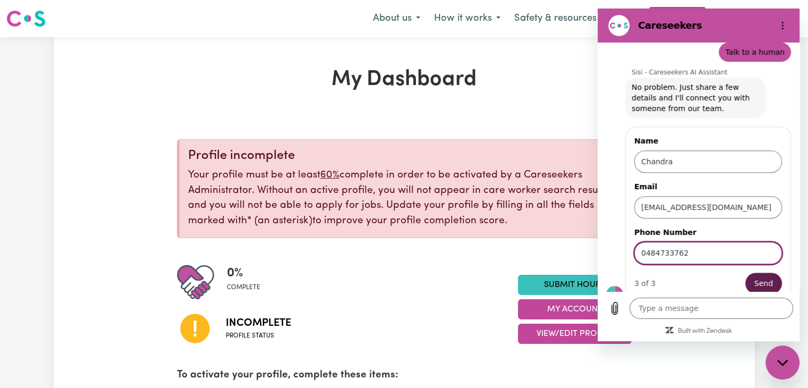
type input "0484733762"
click at [745, 273] on button "Send" at bounding box center [763, 283] width 37 height 21
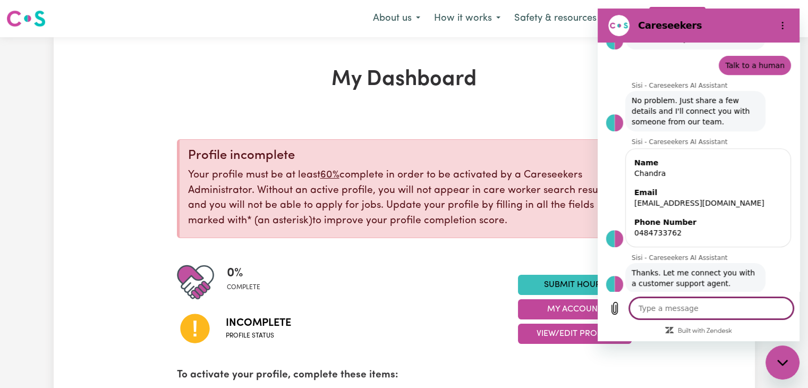
scroll to position [476, 0]
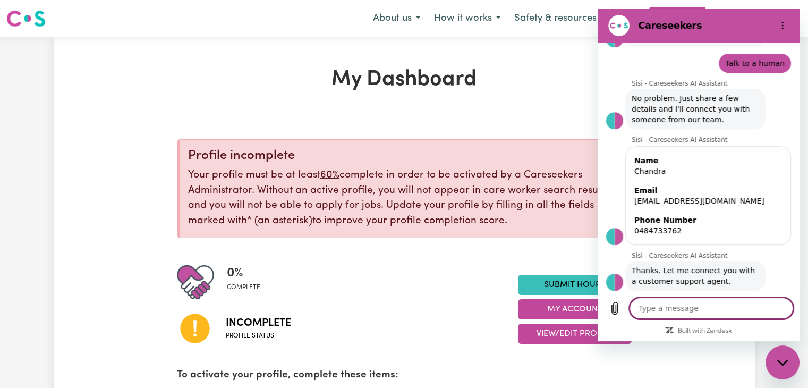
type textarea "x"
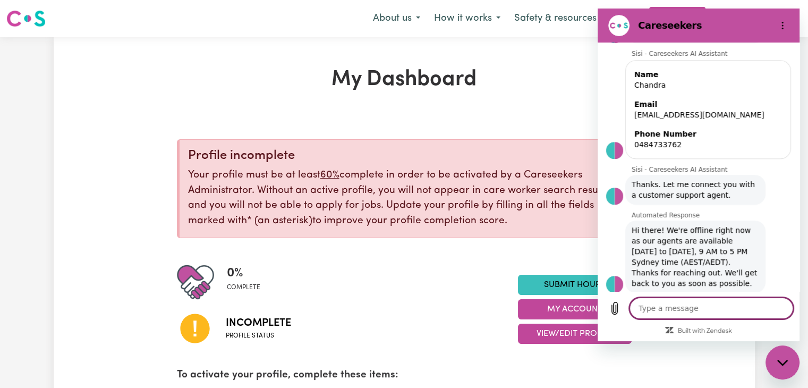
scroll to position [564, 0]
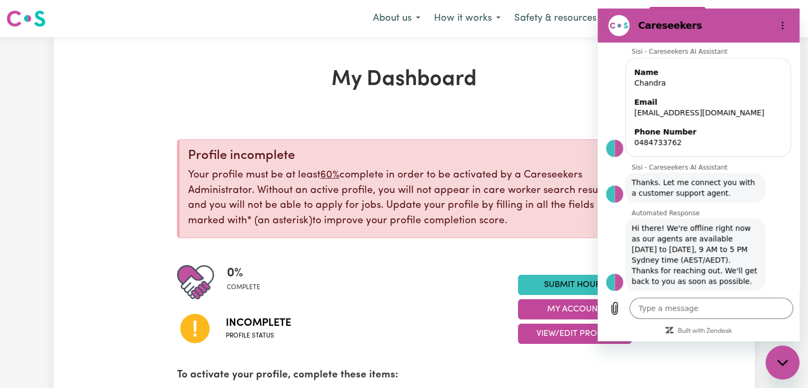
click at [491, 91] on h1 "My Dashboard" at bounding box center [404, 80] width 455 height 26
